Goal: Task Accomplishment & Management: Manage account settings

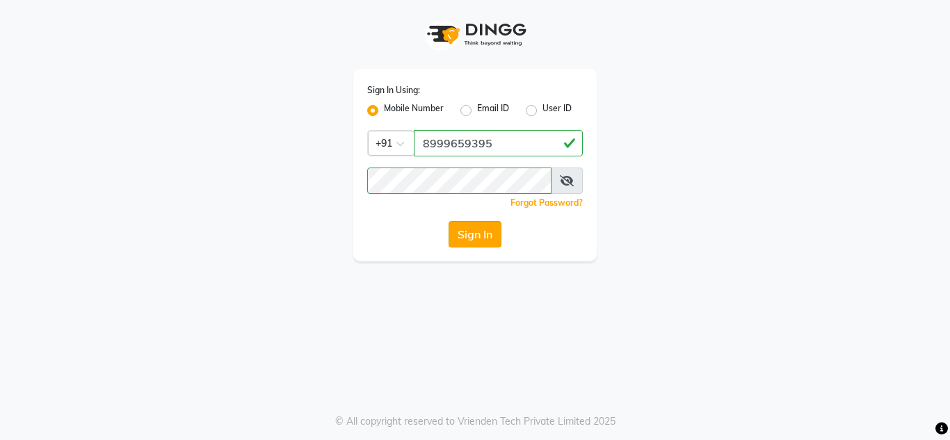
click at [474, 243] on button "Sign In" at bounding box center [475, 234] width 53 height 26
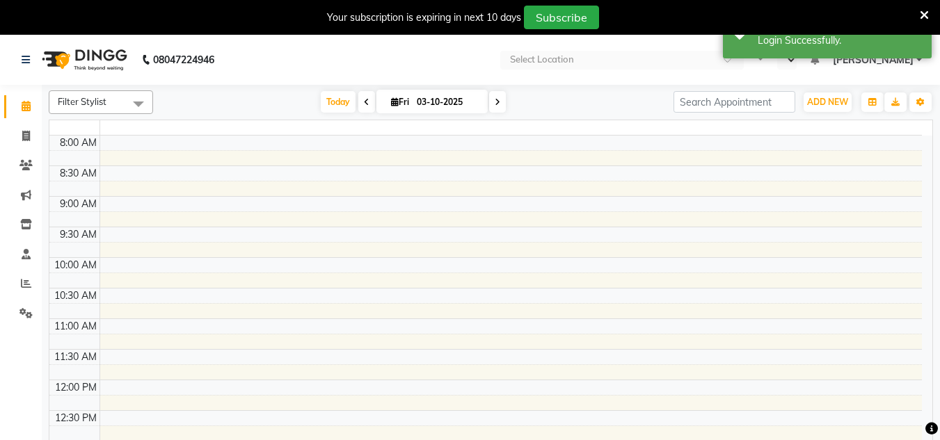
select select "en"
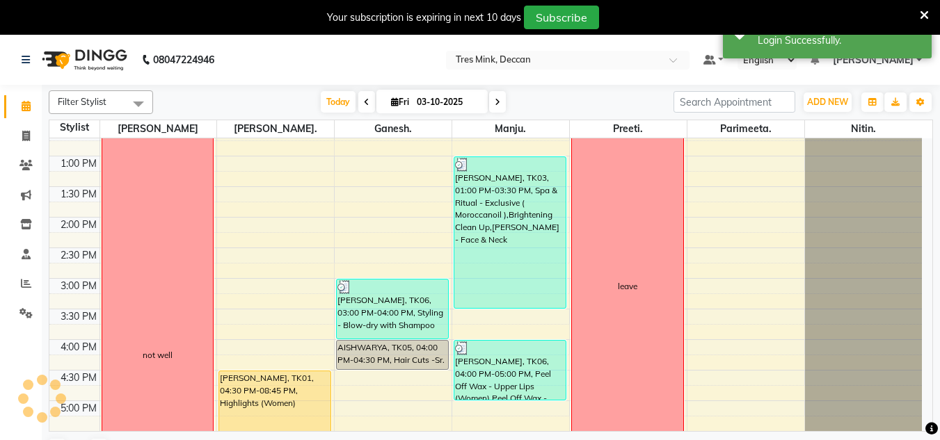
scroll to position [502, 0]
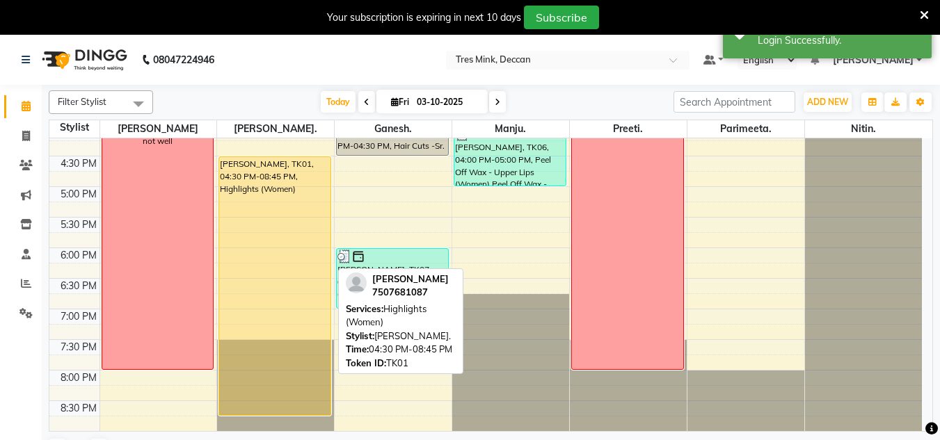
click at [257, 306] on div "[PERSON_NAME], TK01, 04:30 PM-08:45 PM, Highlights (Women)" at bounding box center [274, 286] width 111 height 258
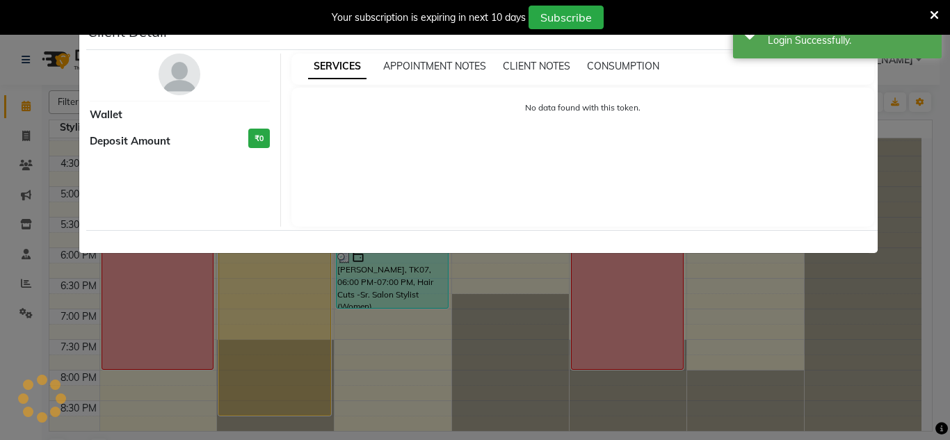
select select "1"
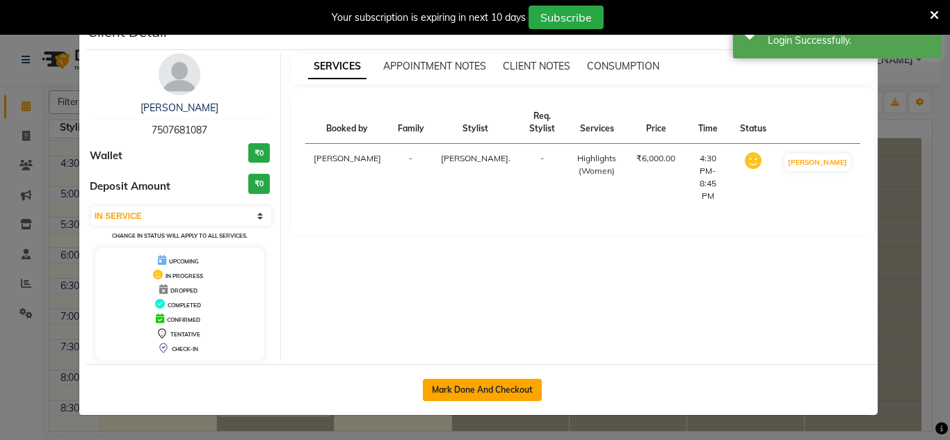
click at [462, 389] on button "Mark Done And Checkout" at bounding box center [482, 390] width 119 height 22
select select "service"
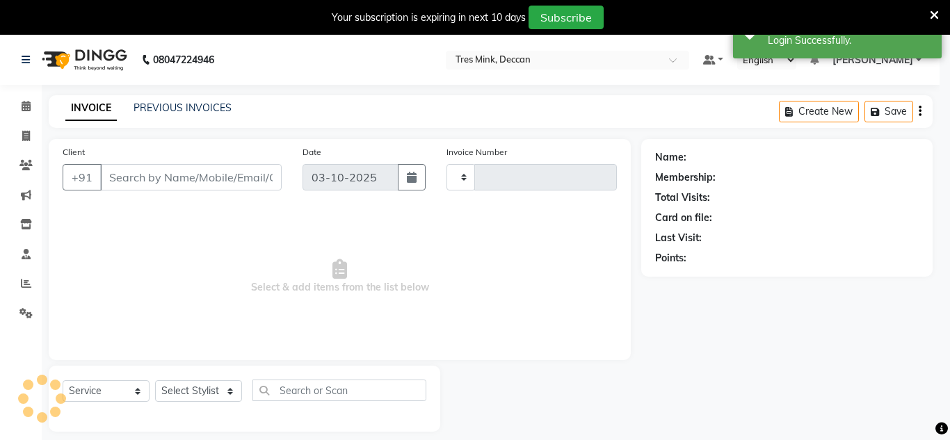
type input "1148"
select select "8055"
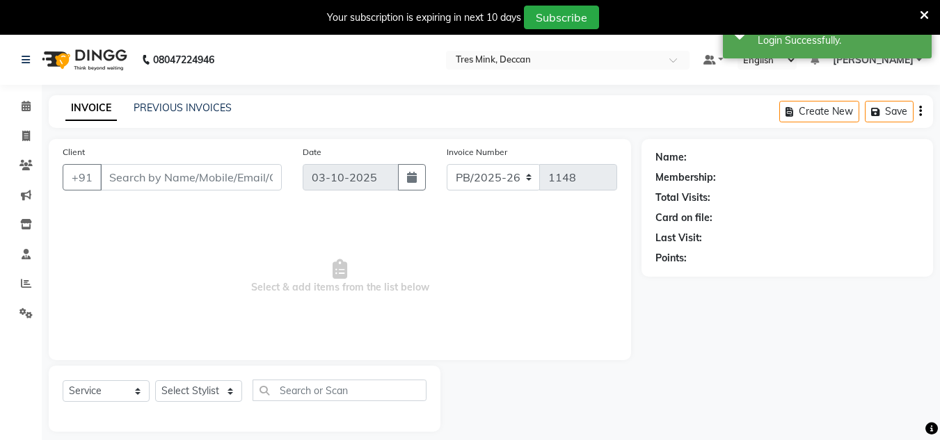
type input "7507681087"
select select "59499"
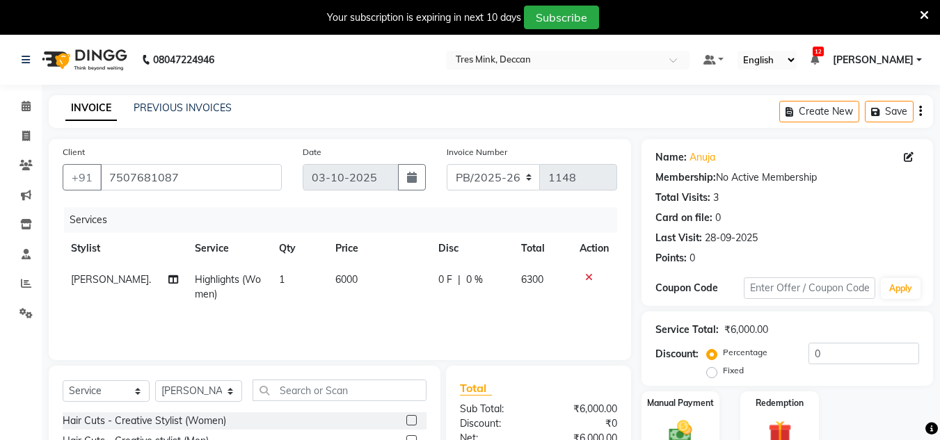
click at [352, 285] on td "6000" at bounding box center [378, 287] width 103 height 46
select select "59499"
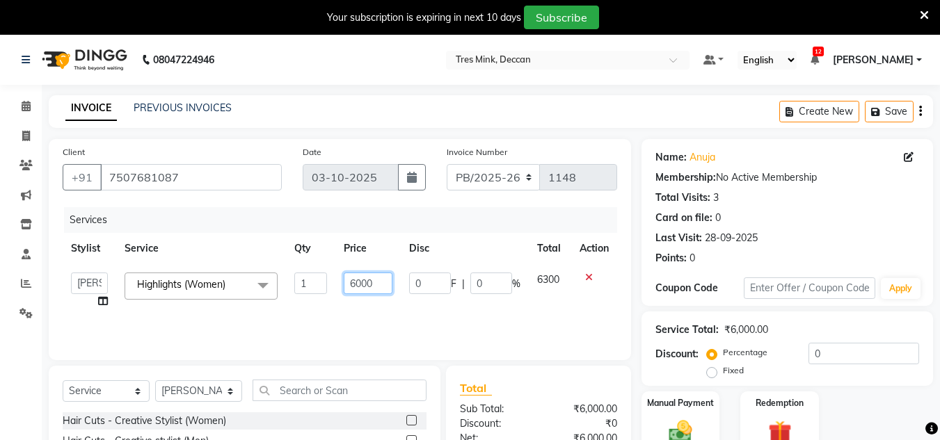
click at [385, 284] on input "6000" at bounding box center [368, 284] width 48 height 22
type input "6"
type input "9800"
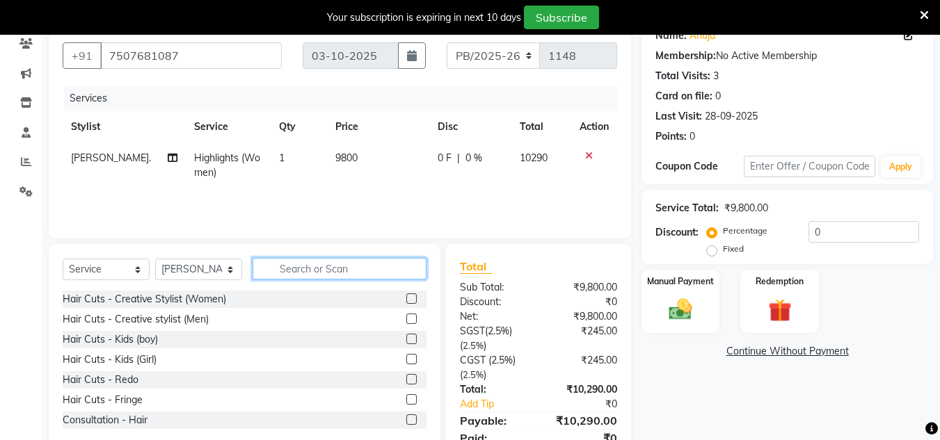
click at [331, 278] on input "text" at bounding box center [339, 269] width 174 height 22
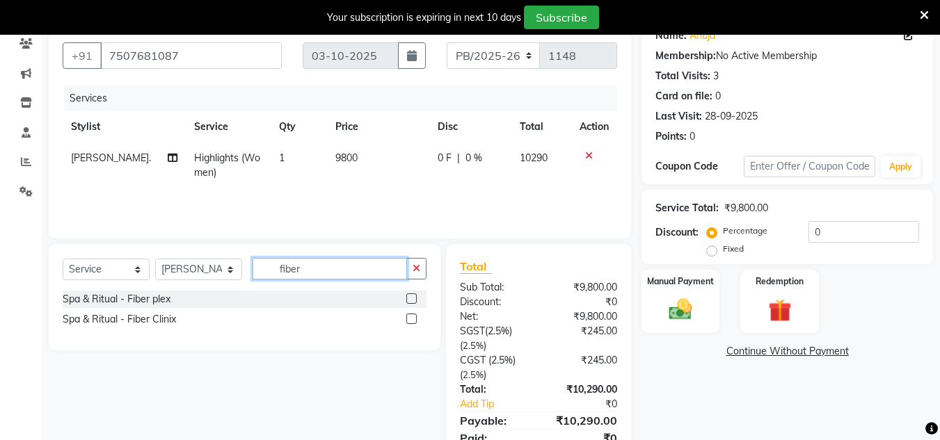
type input "fiber"
click at [410, 318] on label at bounding box center [411, 319] width 10 height 10
click at [410, 318] on input "checkbox" at bounding box center [410, 319] width 9 height 9
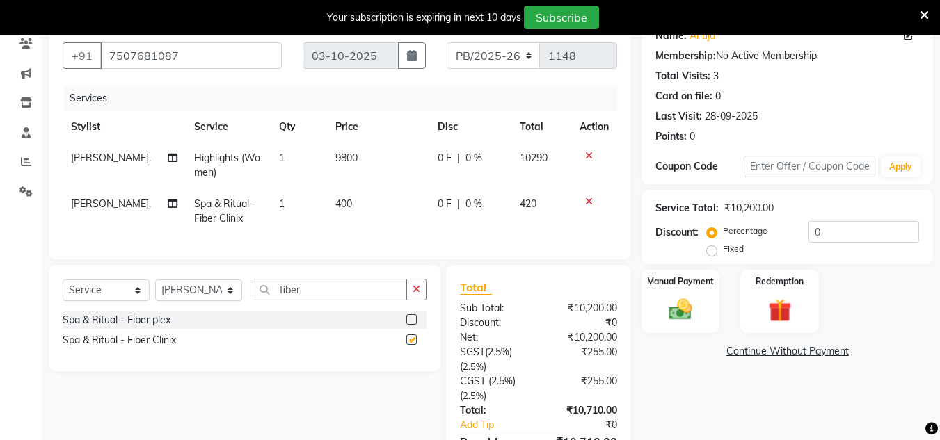
checkbox input "false"
click at [353, 204] on td "400" at bounding box center [378, 211] width 102 height 46
select select "59499"
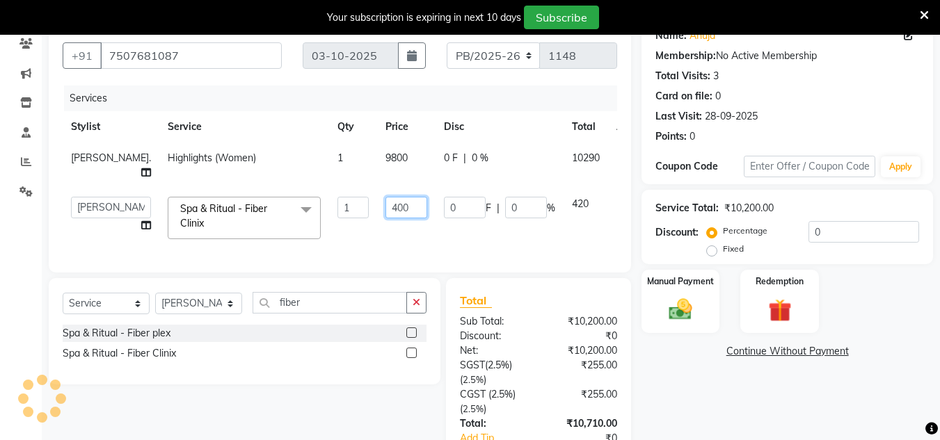
click at [385, 205] on input "400" at bounding box center [406, 208] width 42 height 22
type input "4"
type input "500"
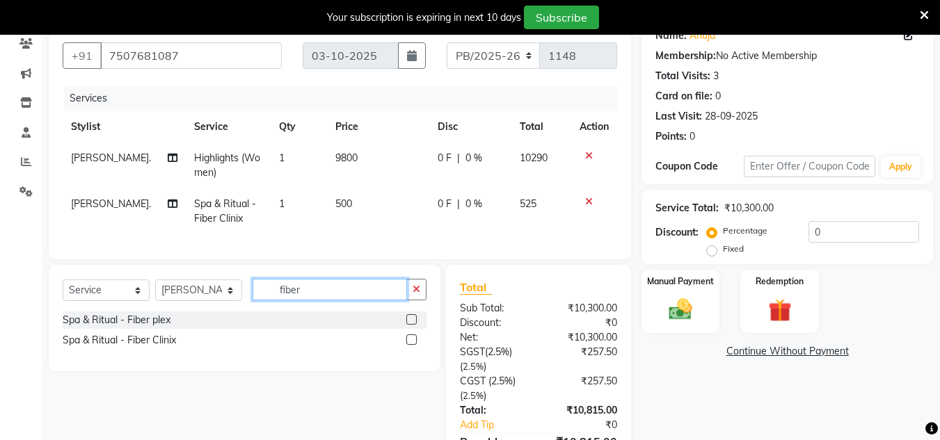
click at [321, 300] on input "fiber" at bounding box center [329, 290] width 154 height 22
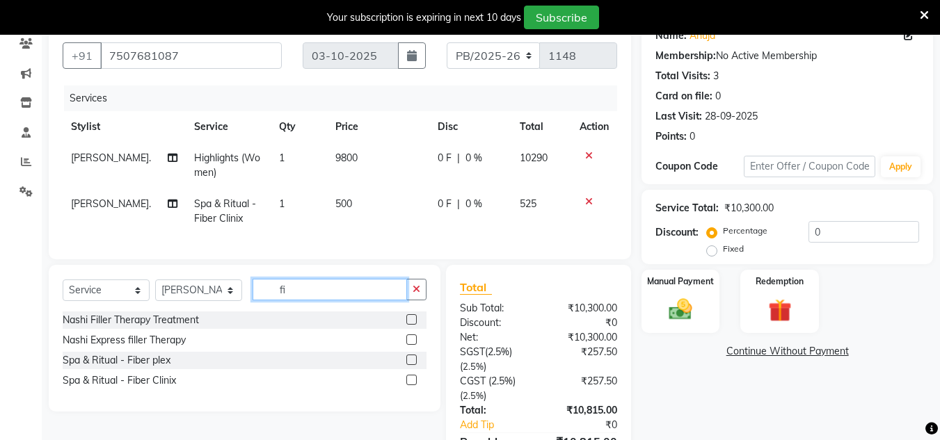
type input "f"
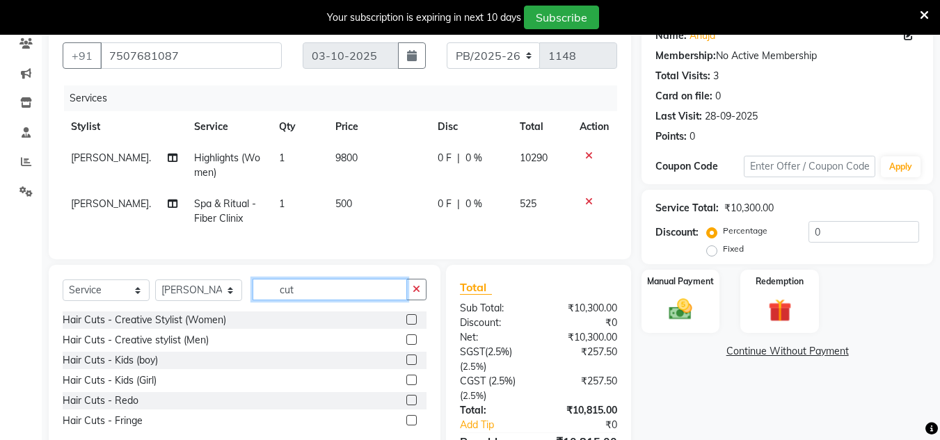
type input "cut"
click at [415, 325] on label at bounding box center [411, 319] width 10 height 10
click at [415, 325] on input "checkbox" at bounding box center [410, 320] width 9 height 9
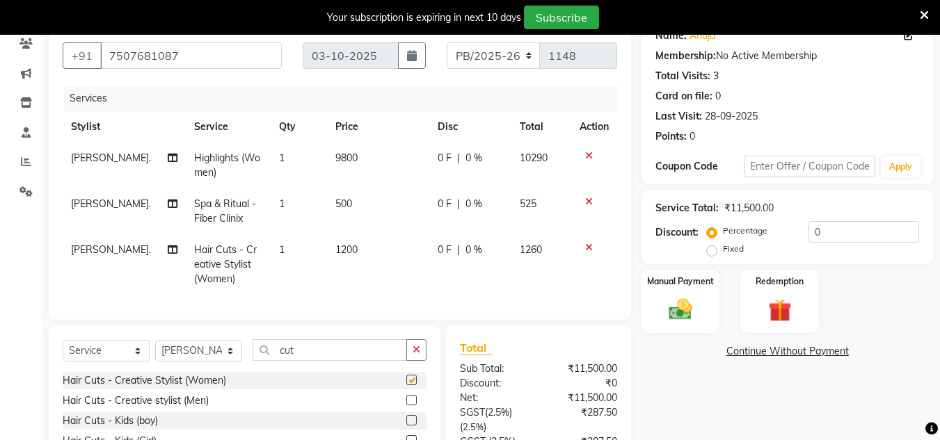
checkbox input "false"
click at [837, 221] on input "0" at bounding box center [863, 232] width 111 height 22
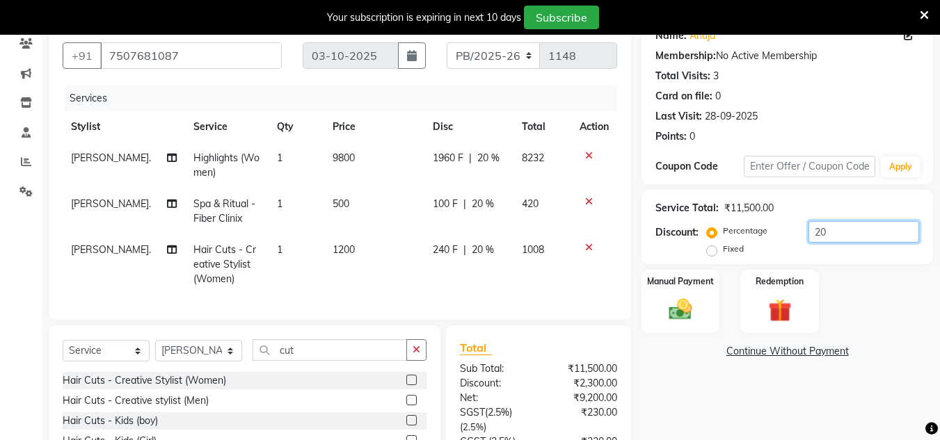
type input "20"
click at [772, 382] on div "Name: [PERSON_NAME] Membership: No Active Membership Total Visits: 3 Card on fi…" at bounding box center [792, 288] width 302 height 542
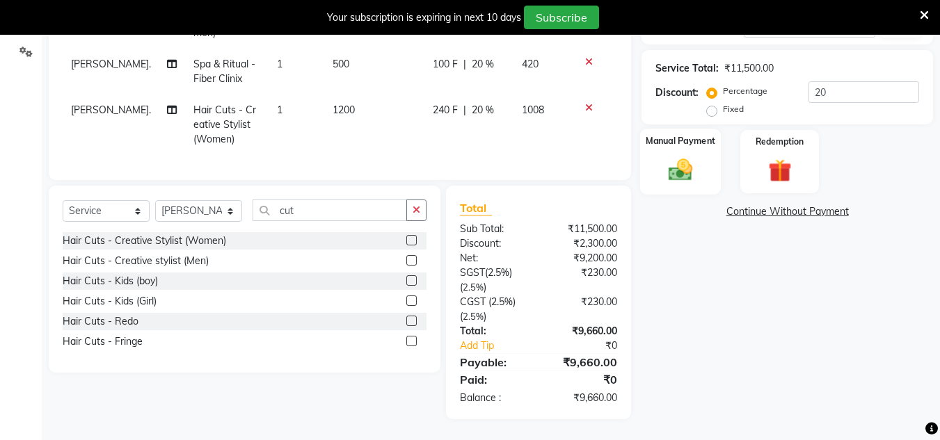
click at [690, 163] on img at bounding box center [680, 170] width 39 height 28
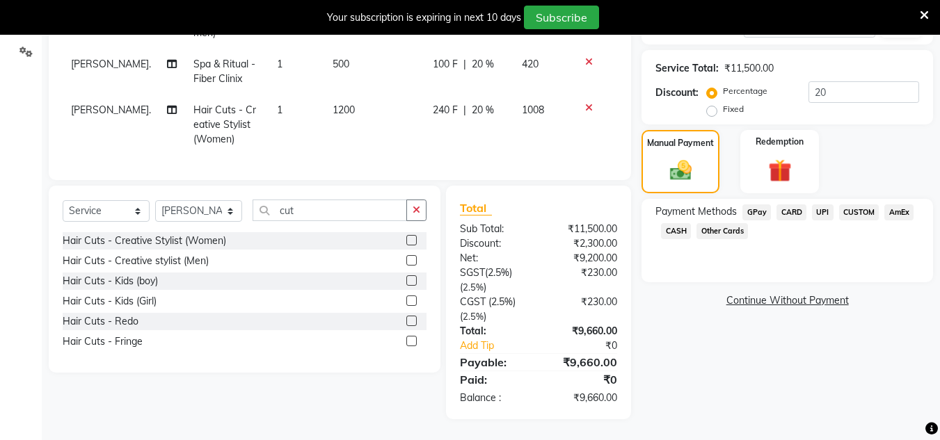
click at [826, 205] on span "UPI" at bounding box center [823, 212] width 22 height 16
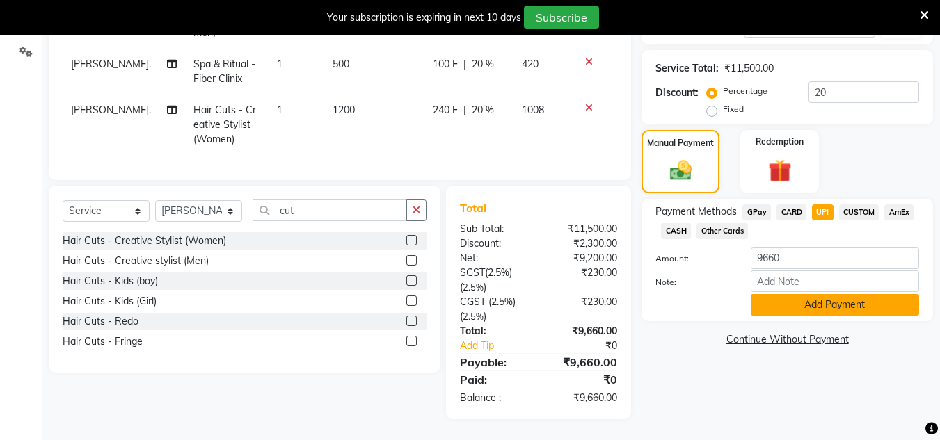
click at [834, 294] on button "Add Payment" at bounding box center [834, 305] width 168 height 22
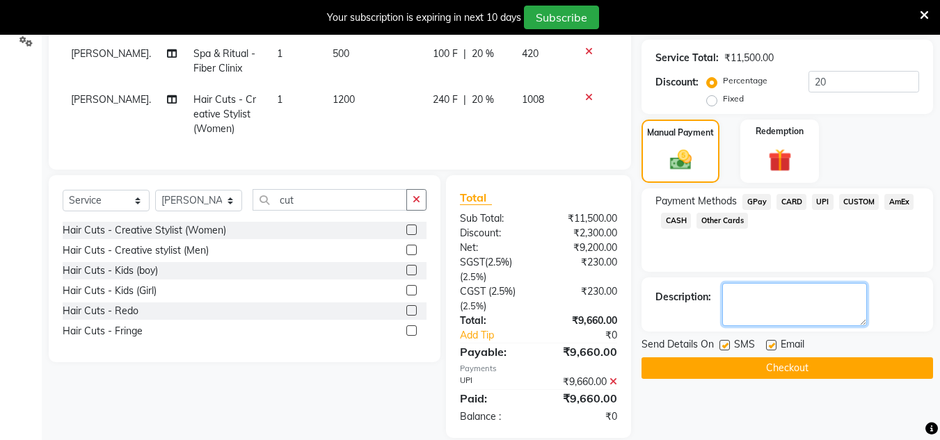
click at [777, 316] on textarea at bounding box center [794, 304] width 145 height 43
type textarea "[PERSON_NAME]"
click at [693, 369] on button "Checkout" at bounding box center [786, 369] width 291 height 22
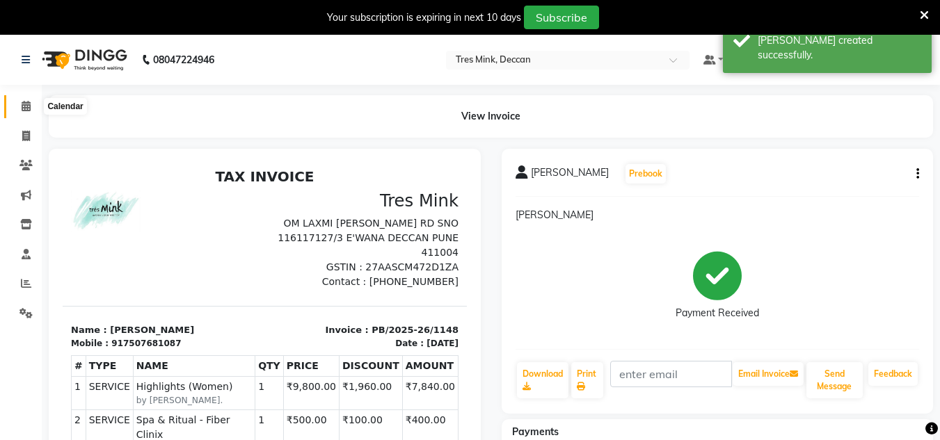
click at [31, 105] on span at bounding box center [26, 107] width 24 height 16
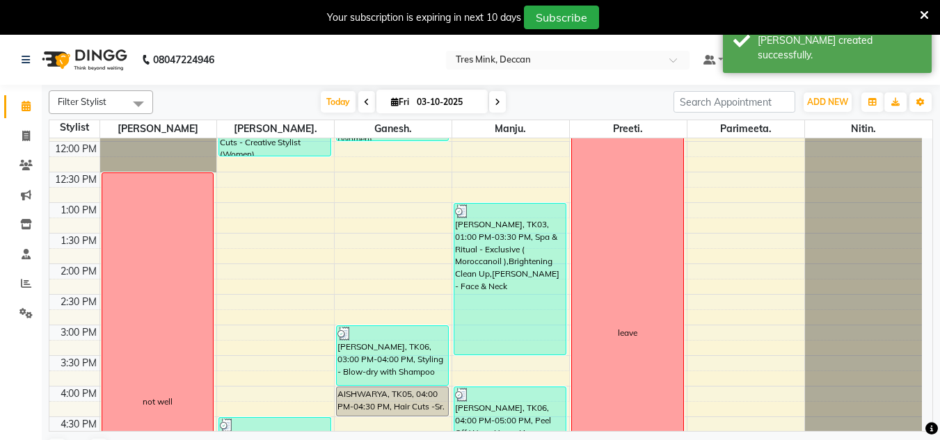
scroll to position [502, 0]
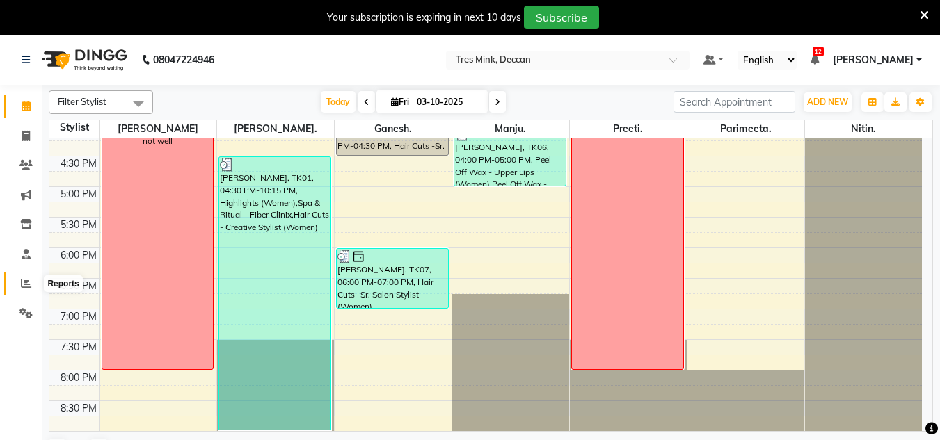
click at [32, 277] on span at bounding box center [26, 284] width 24 height 16
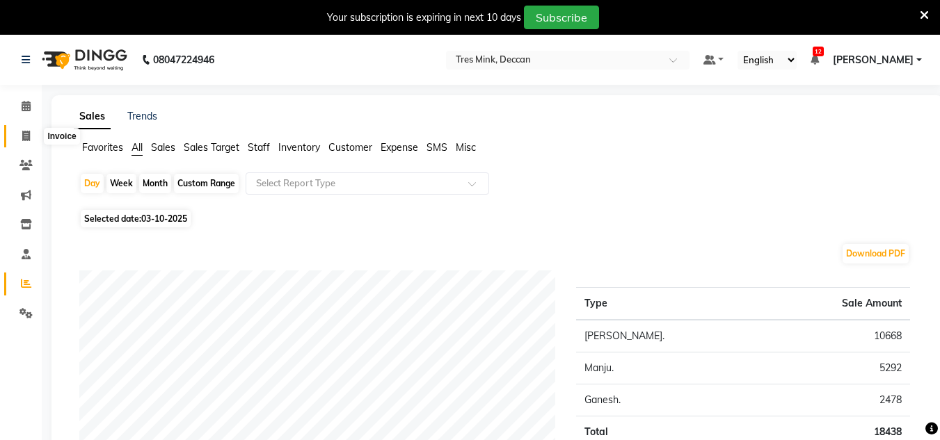
click at [21, 131] on span at bounding box center [26, 137] width 24 height 16
select select "service"
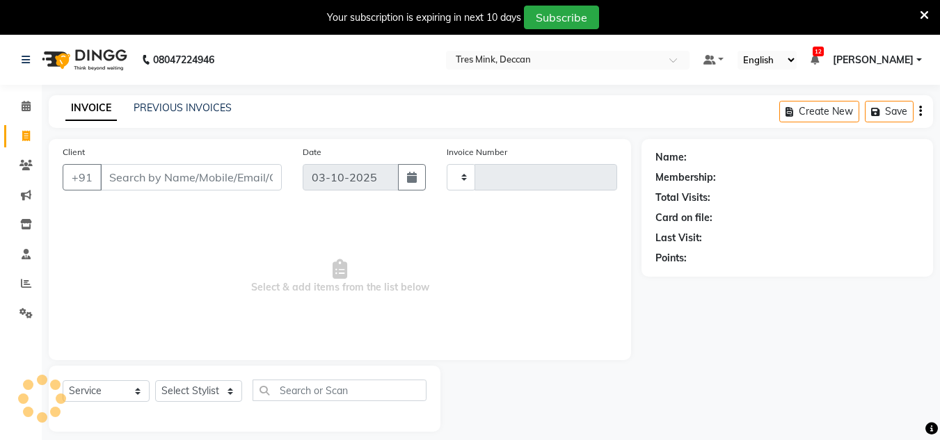
type input "1149"
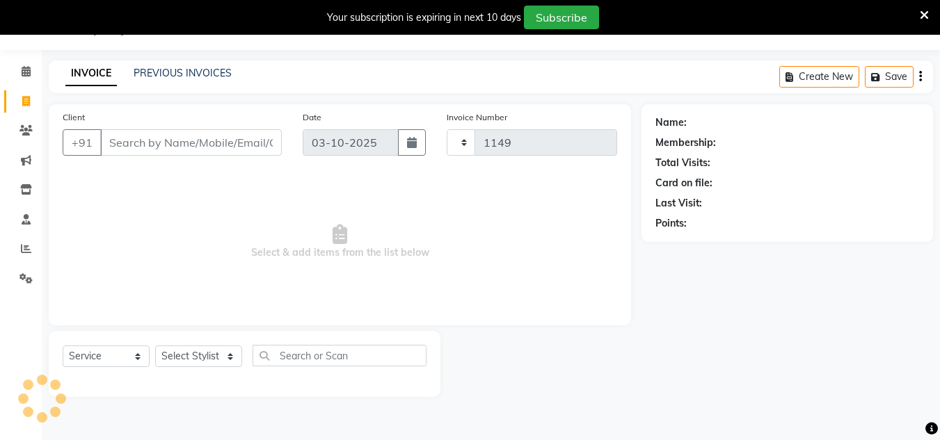
select select "8055"
click at [183, 67] on link "PREVIOUS INVOICES" at bounding box center [183, 73] width 98 height 13
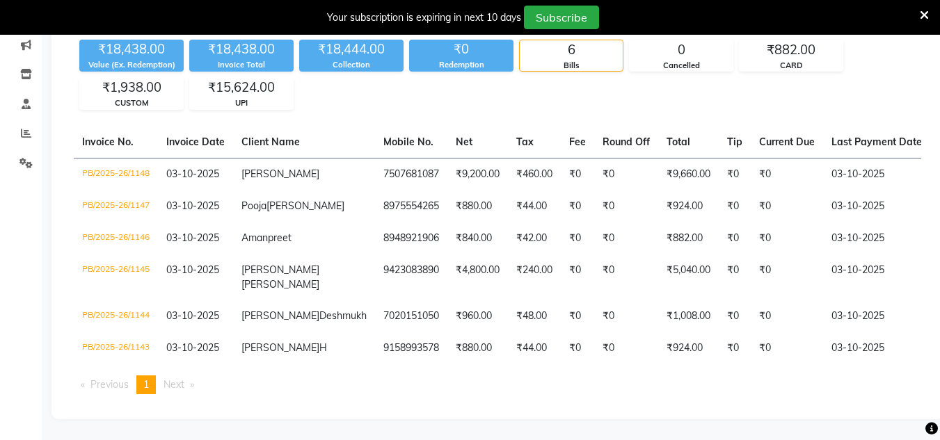
scroll to position [168, 0]
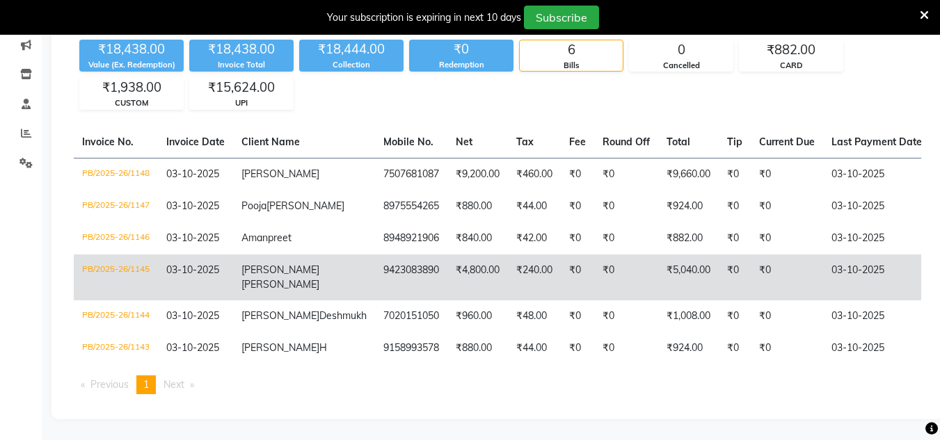
drag, startPoint x: 296, startPoint y: 245, endPoint x: 303, endPoint y: 293, distance: 48.4
click at [303, 293] on tbody "PB/2025-26/1148 [DATE] [PERSON_NAME] 7507681087 ₹9,200.00 ₹460.00 ₹0 ₹0 ₹9,660.…" at bounding box center [677, 261] width 1207 height 207
